Goal: Contribute content

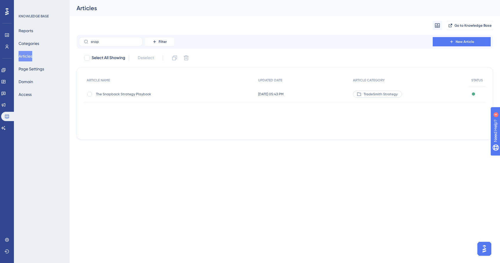
type input "snap"
click at [117, 97] on div "The Snapback Strategy Playbook The Snapback Strategy Playbook" at bounding box center [142, 94] width 93 height 16
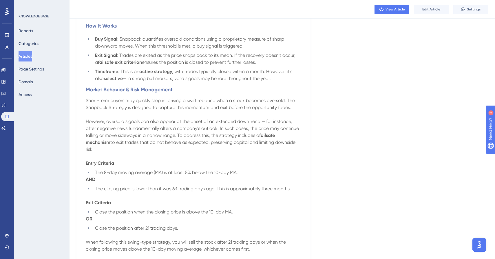
scroll to position [75, 0]
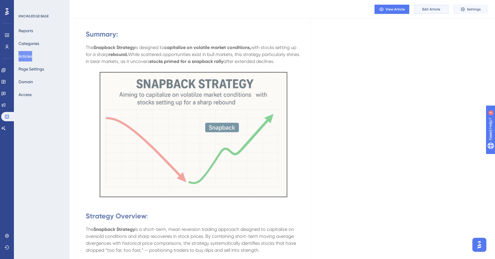
click at [420, 11] on button "Edit Article" at bounding box center [431, 9] width 35 height 9
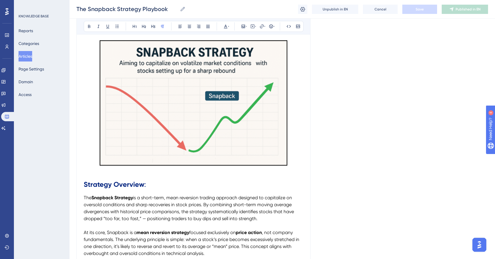
scroll to position [0, 0]
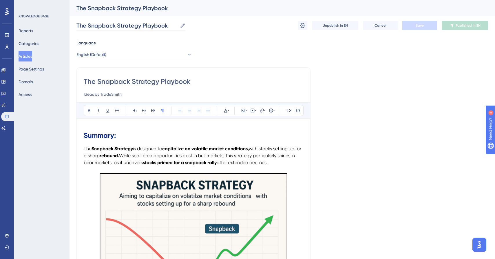
click at [184, 26] on icon at bounding box center [183, 26] width 6 height 6
click at [178, 26] on input "The Snapback Strategy Playbook" at bounding box center [127, 25] width 101 height 8
type input "The Snapback Strategy"
click at [416, 28] on button "Save" at bounding box center [420, 25] width 35 height 9
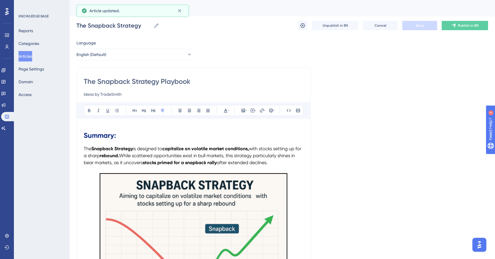
click at [176, 134] on h1 "Summary:" at bounding box center [194, 135] width 220 height 20
